Goal: Contribute content

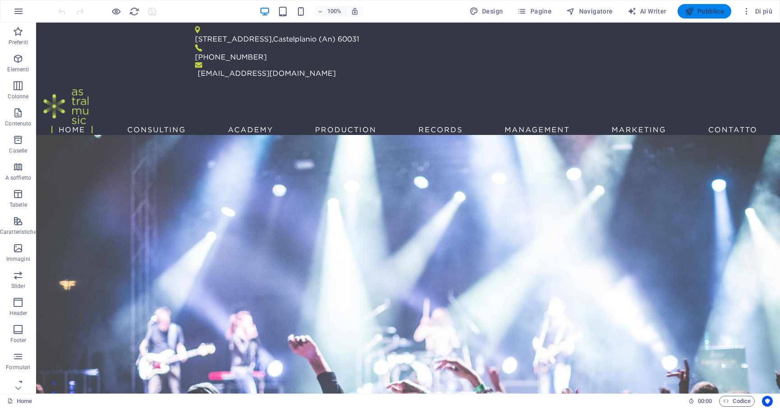
click at [725, 12] on button "Pubblica" at bounding box center [704, 11] width 54 height 14
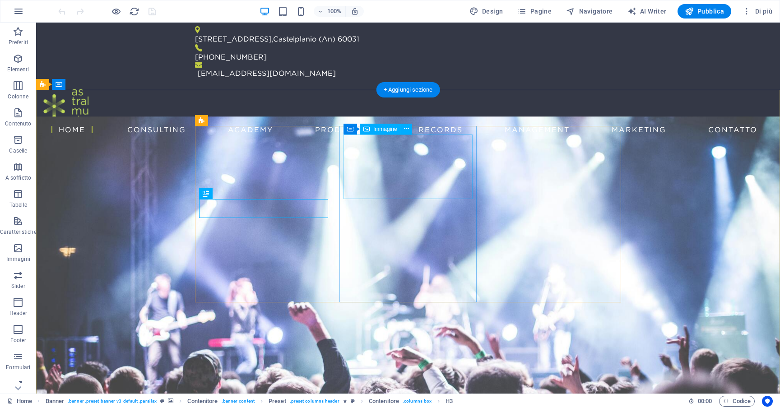
scroll to position [3, 0]
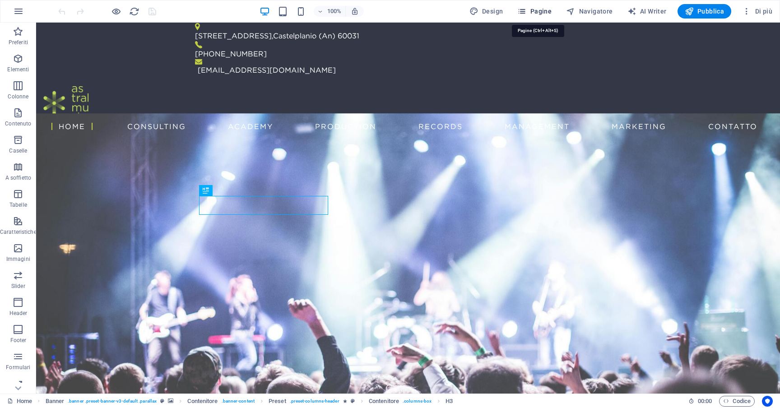
click at [543, 15] on span "Pagine" at bounding box center [534, 11] width 34 height 9
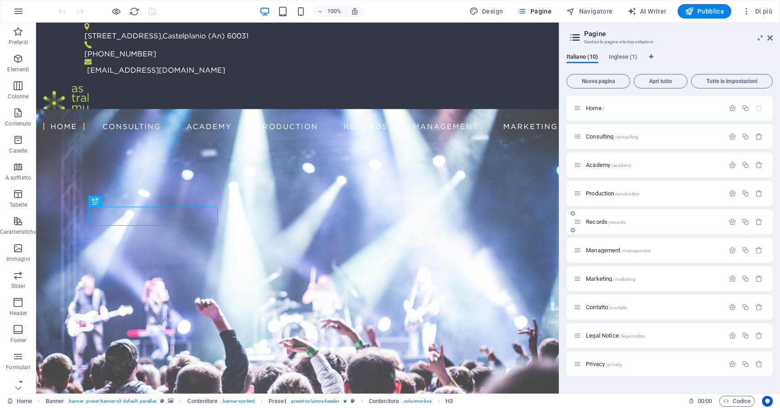
click at [598, 222] on span "Records /records" at bounding box center [606, 221] width 40 height 7
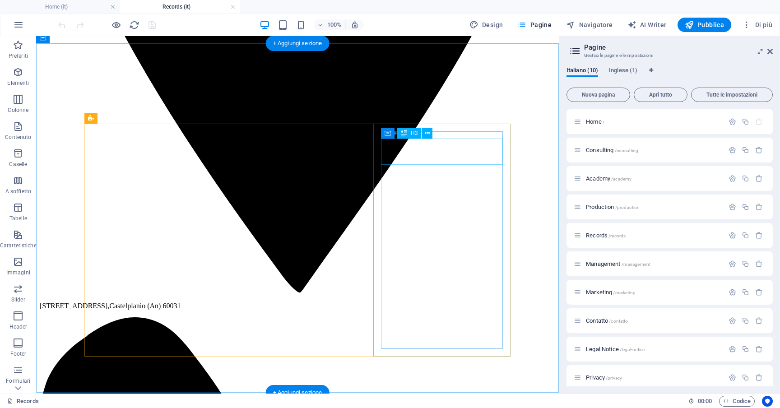
scroll to position [515, 0]
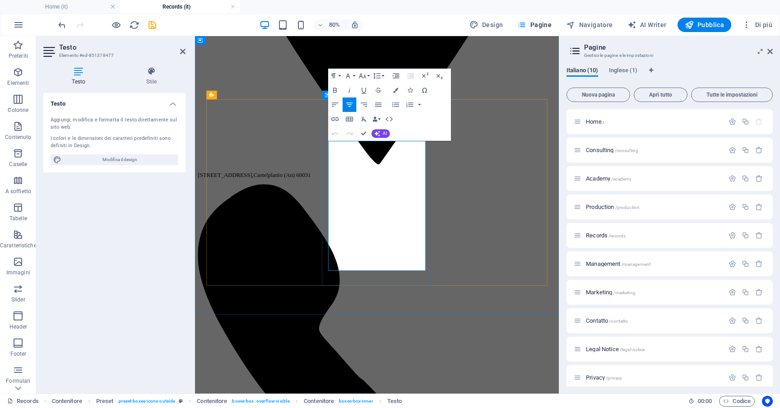
scroll to position [520, 0]
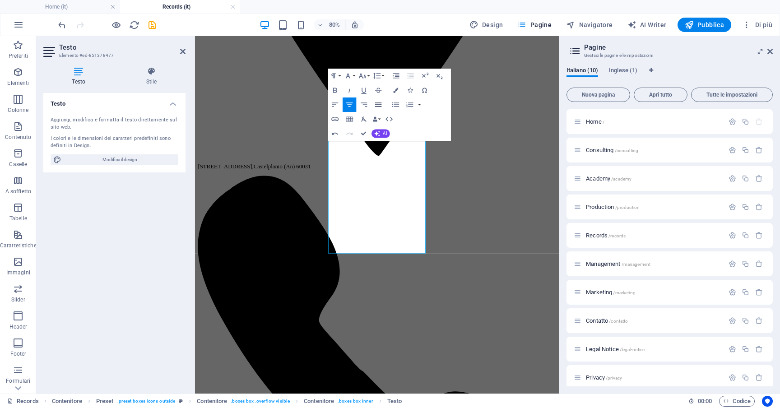
click at [377, 106] on icon "button" at bounding box center [378, 104] width 9 height 9
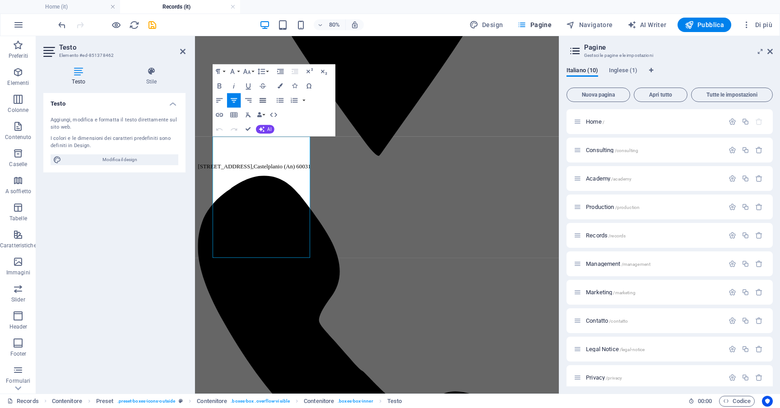
click at [262, 100] on icon "button" at bounding box center [262, 100] width 6 height 5
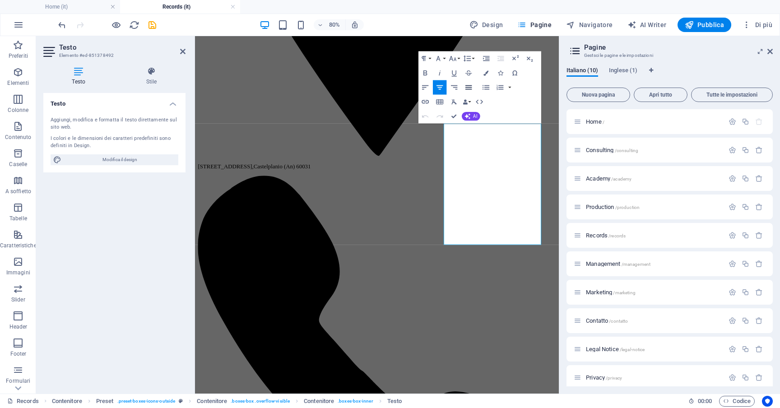
click at [469, 87] on icon "button" at bounding box center [468, 87] width 9 height 9
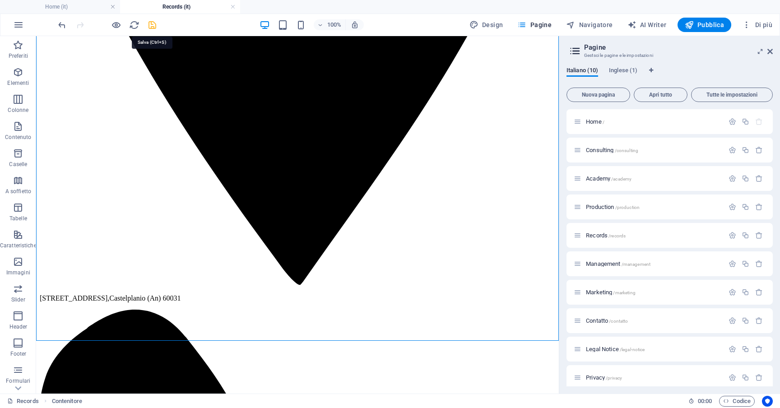
click at [150, 24] on icon "save" at bounding box center [152, 25] width 10 height 10
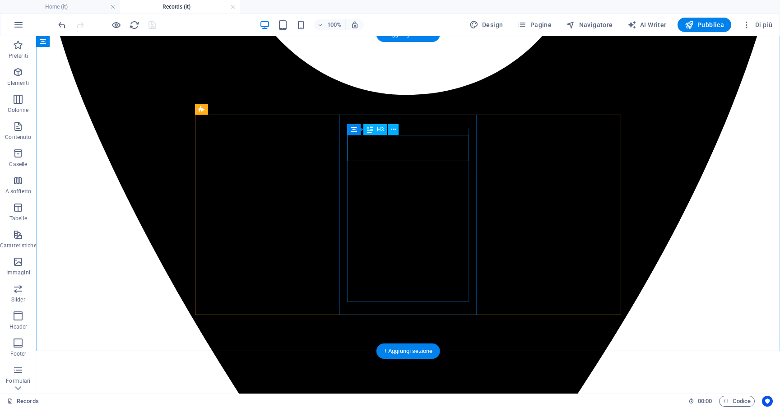
scroll to position [497, 0]
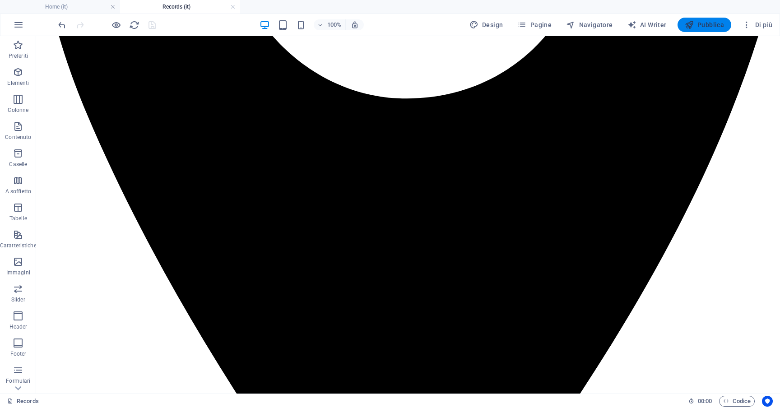
click at [707, 28] on span "Pubblica" at bounding box center [705, 24] width 40 height 9
